Goal: Information Seeking & Learning: Learn about a topic

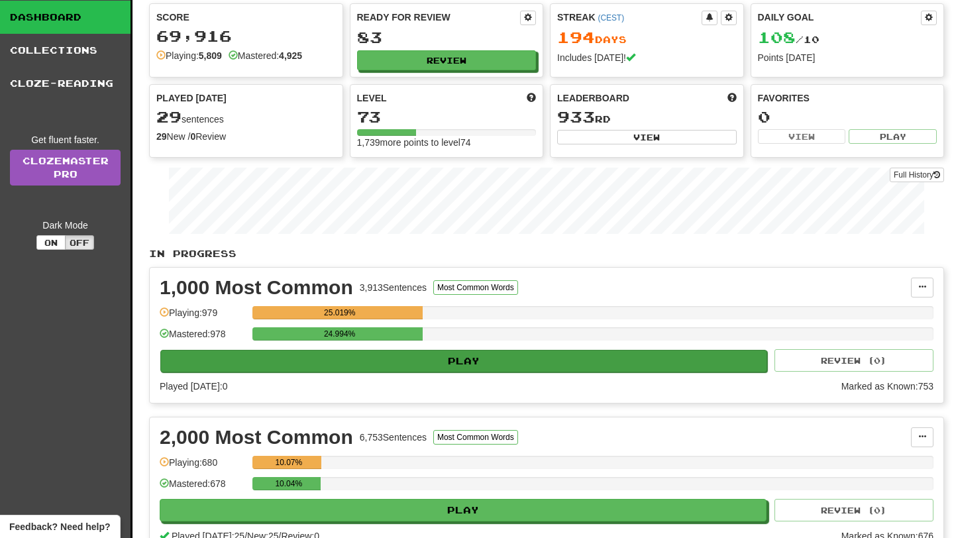
scroll to position [53, 0]
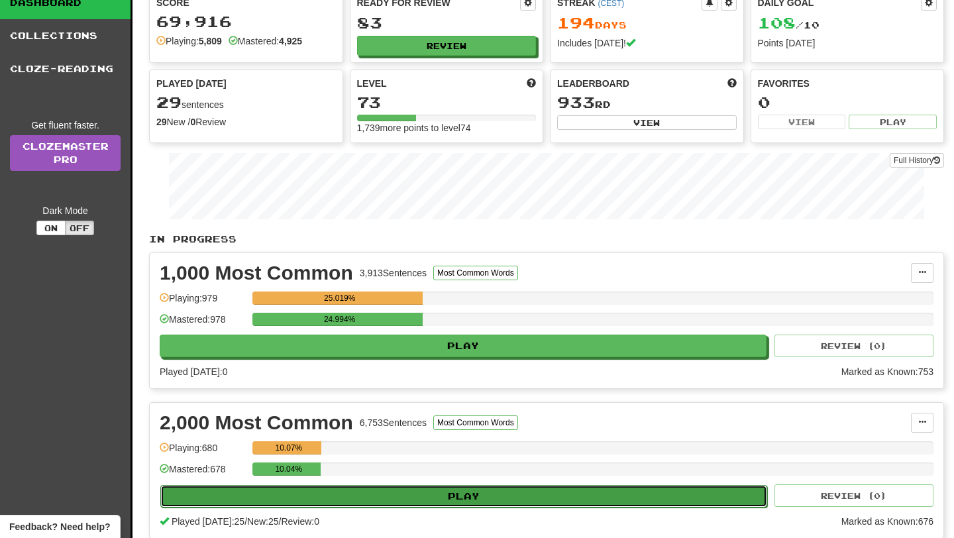
click at [490, 502] on button "Play" at bounding box center [463, 496] width 607 height 23
select select "**"
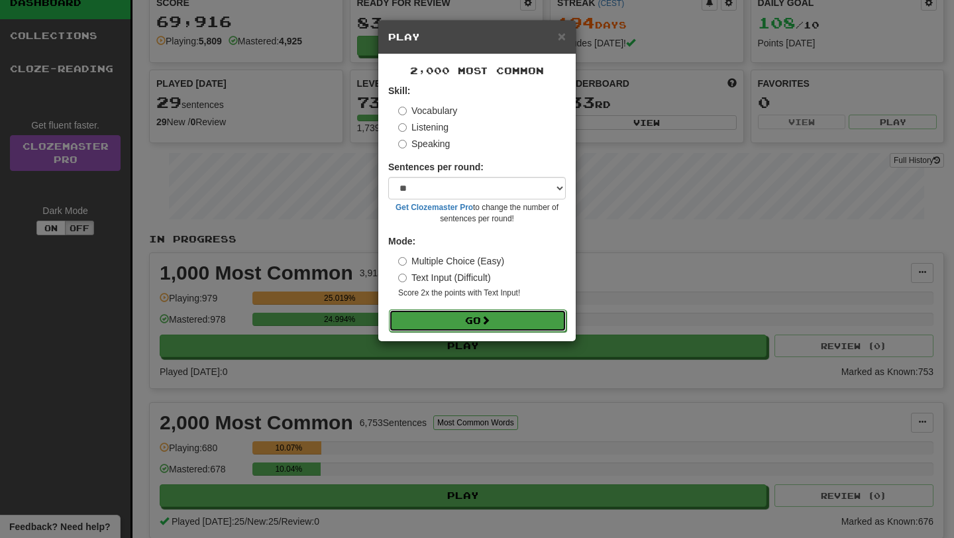
click at [516, 324] on button "Go" at bounding box center [478, 320] width 178 height 23
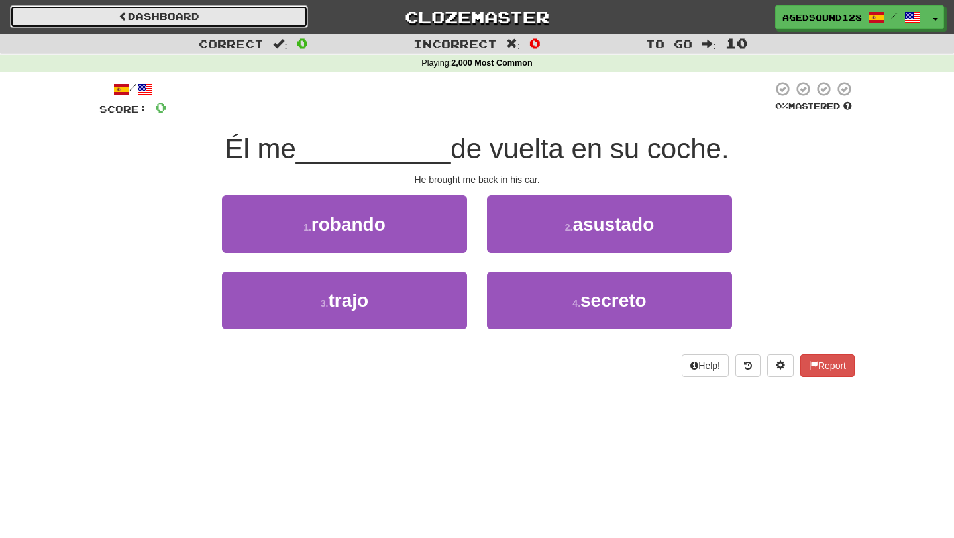
click at [121, 26] on link "Dashboard" at bounding box center [159, 16] width 298 height 23
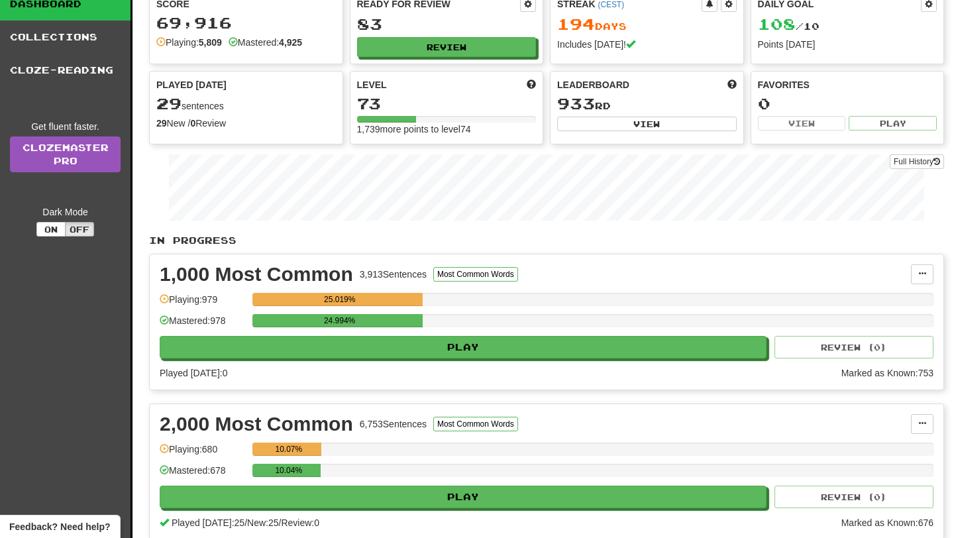
scroll to position [53, 0]
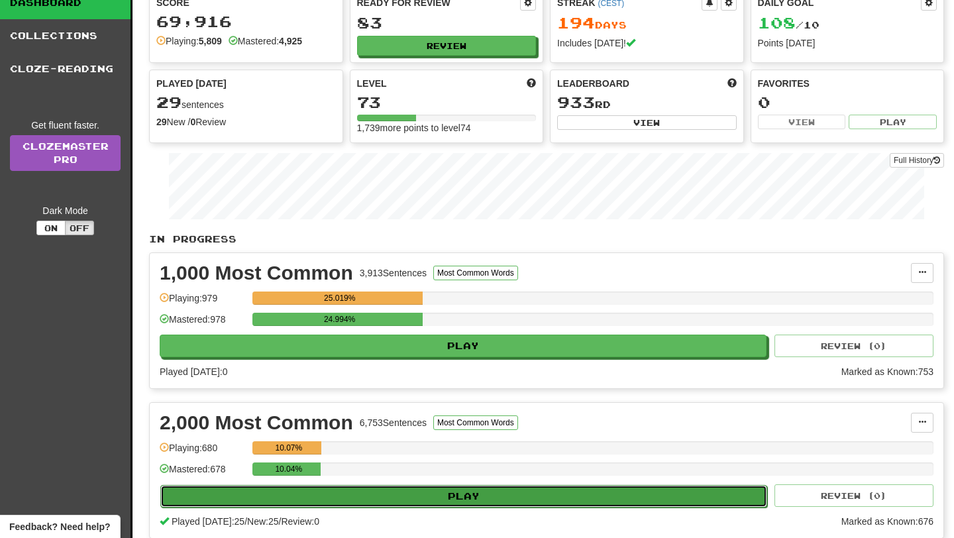
click at [395, 490] on button "Play" at bounding box center [463, 496] width 607 height 23
select select "**"
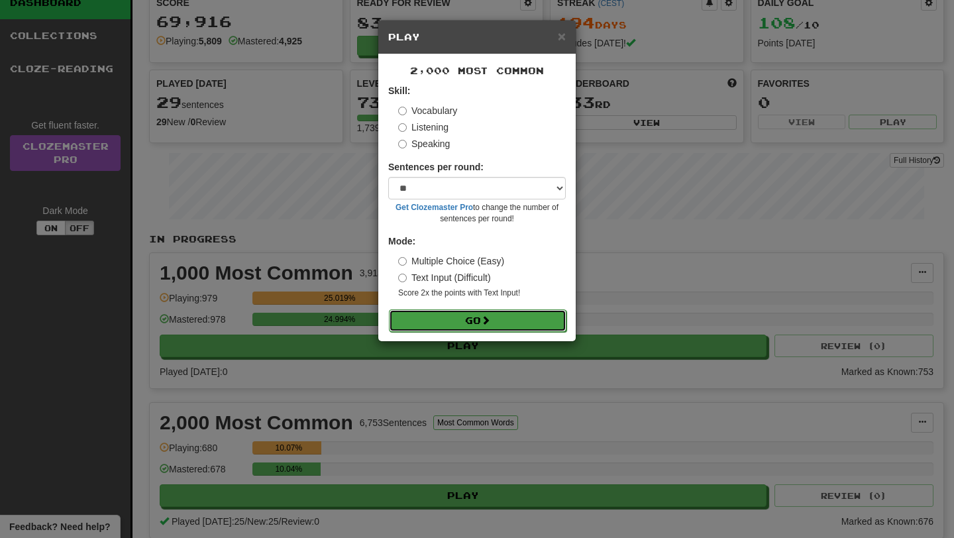
click at [460, 315] on button "Go" at bounding box center [478, 320] width 178 height 23
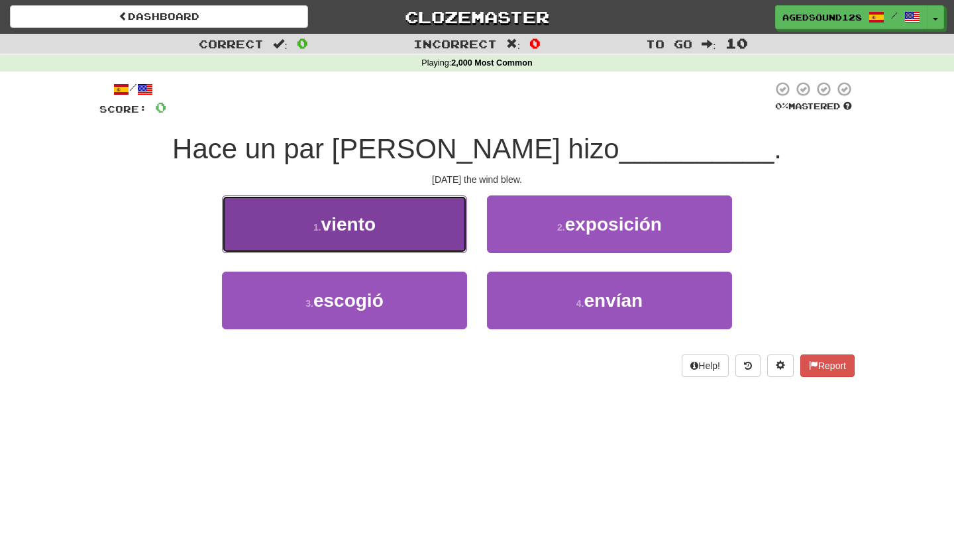
click at [415, 232] on button "1 . viento" at bounding box center [344, 224] width 245 height 58
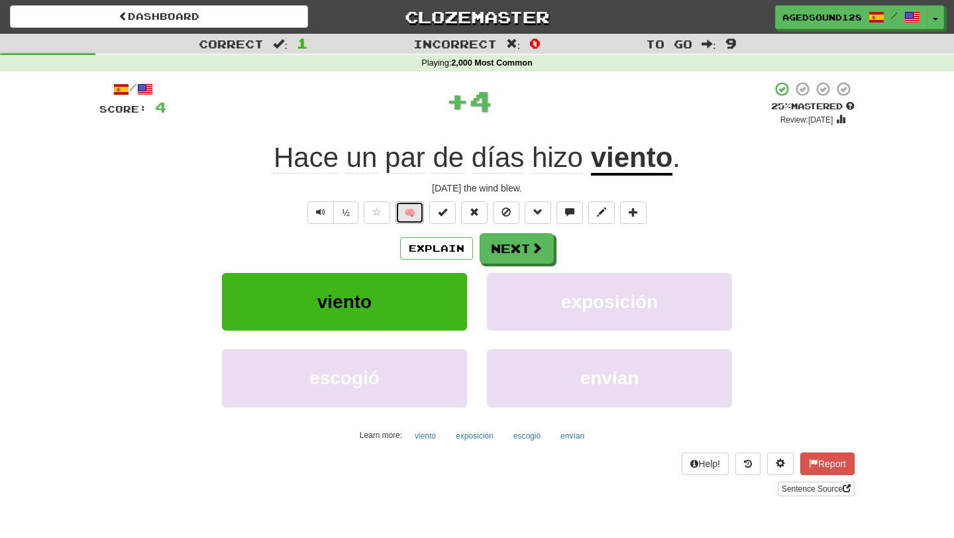
click at [401, 212] on button "🧠" at bounding box center [409, 212] width 28 height 23
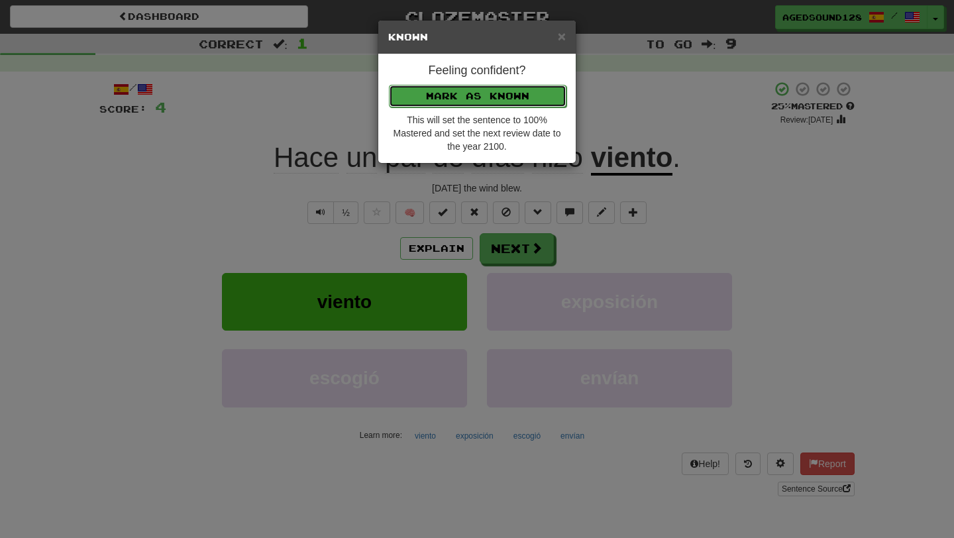
click at [465, 99] on button "Mark as Known" at bounding box center [478, 96] width 178 height 23
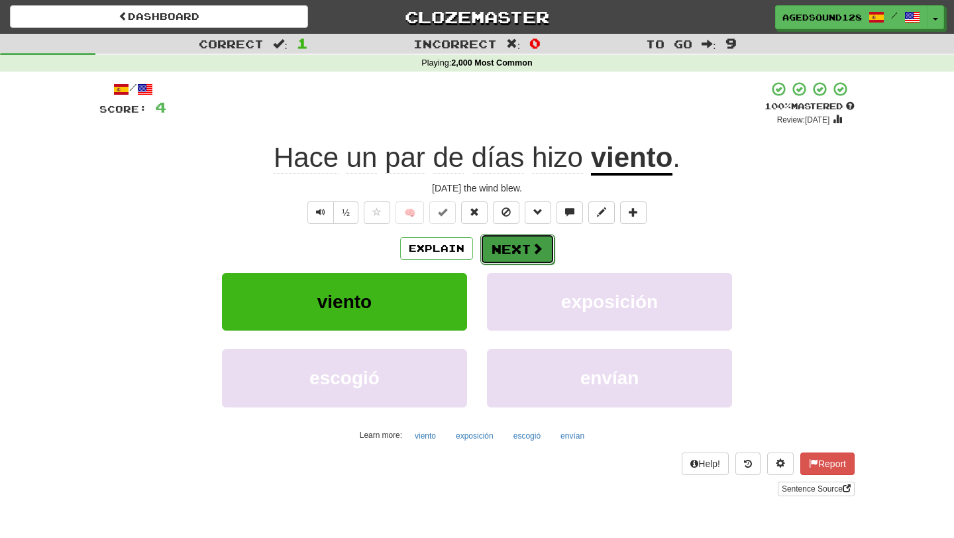
click at [522, 253] on button "Next" at bounding box center [517, 249] width 74 height 30
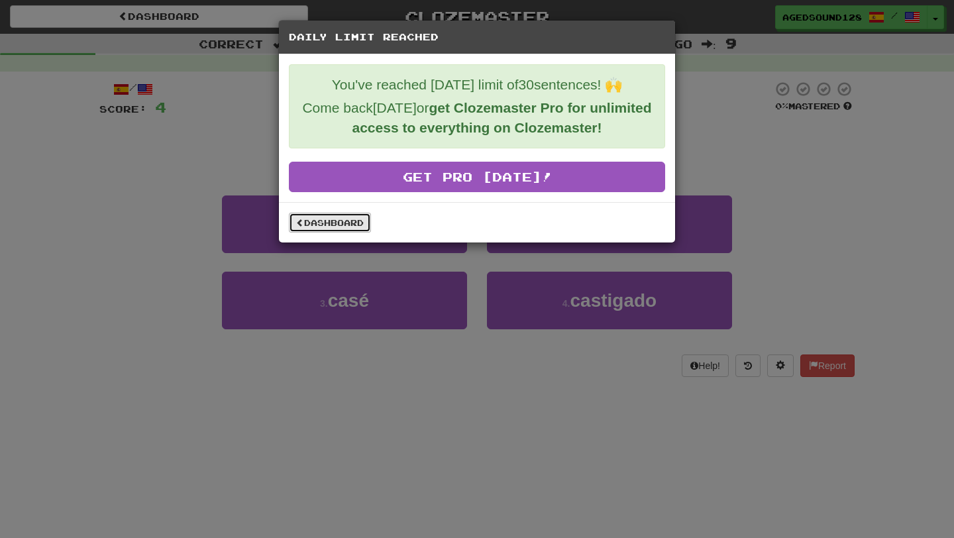
click at [342, 219] on link "Dashboard" at bounding box center [330, 223] width 82 height 20
